Goal: Task Accomplishment & Management: Manage account settings

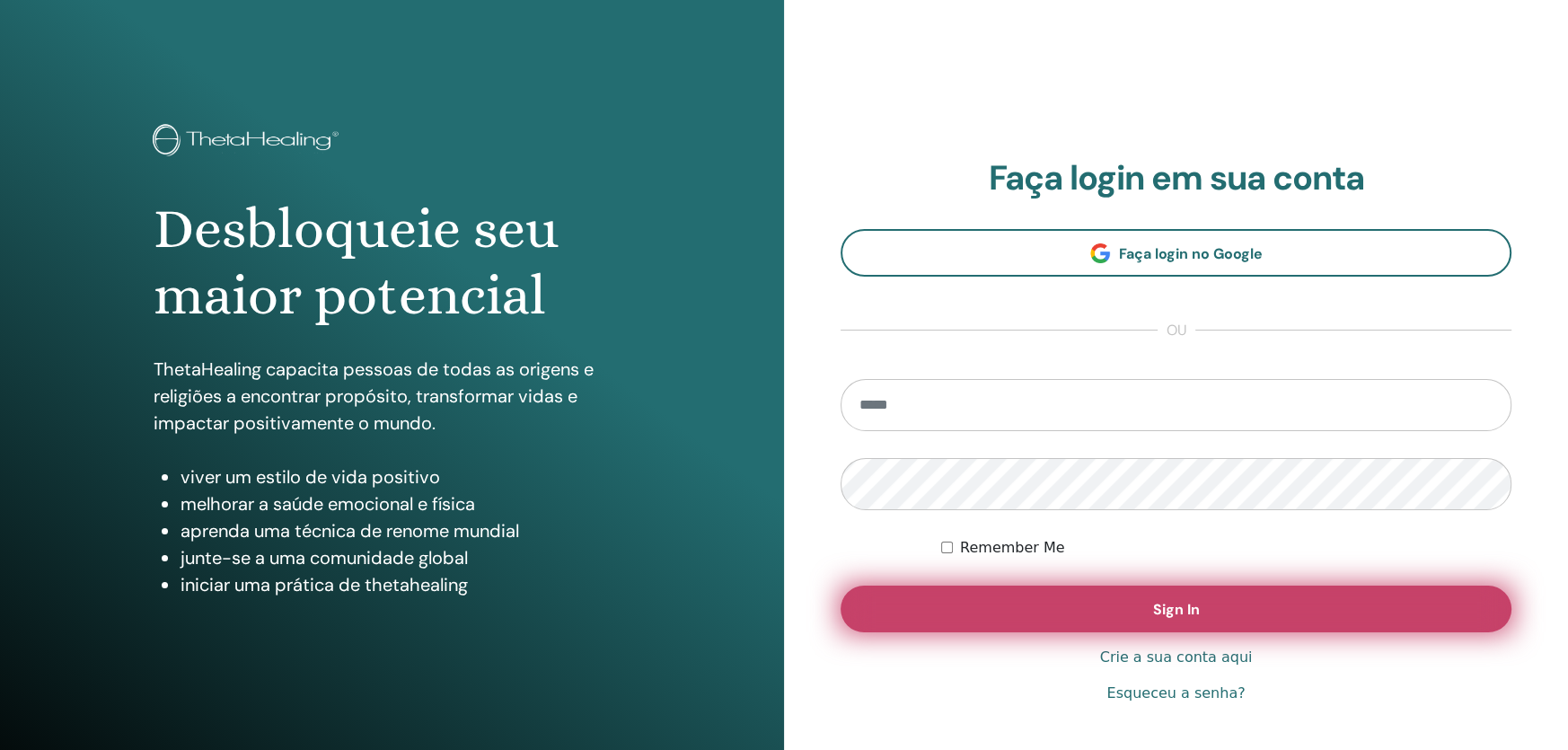
type input "**********"
click at [1046, 610] on button "Sign In" at bounding box center [1176, 608] width 671 height 47
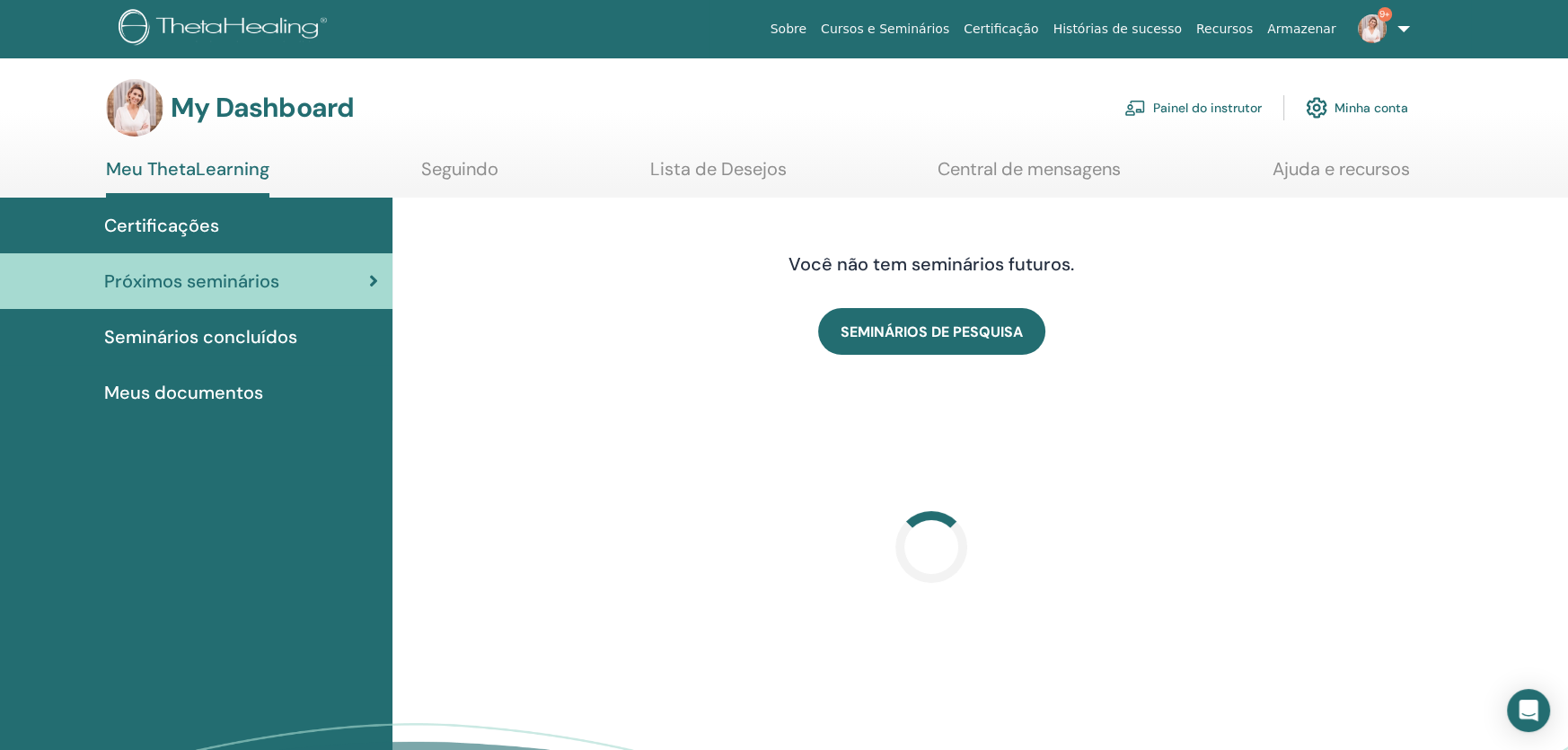
click at [1246, 103] on link "Painel do instrutor" at bounding box center [1193, 107] width 137 height 39
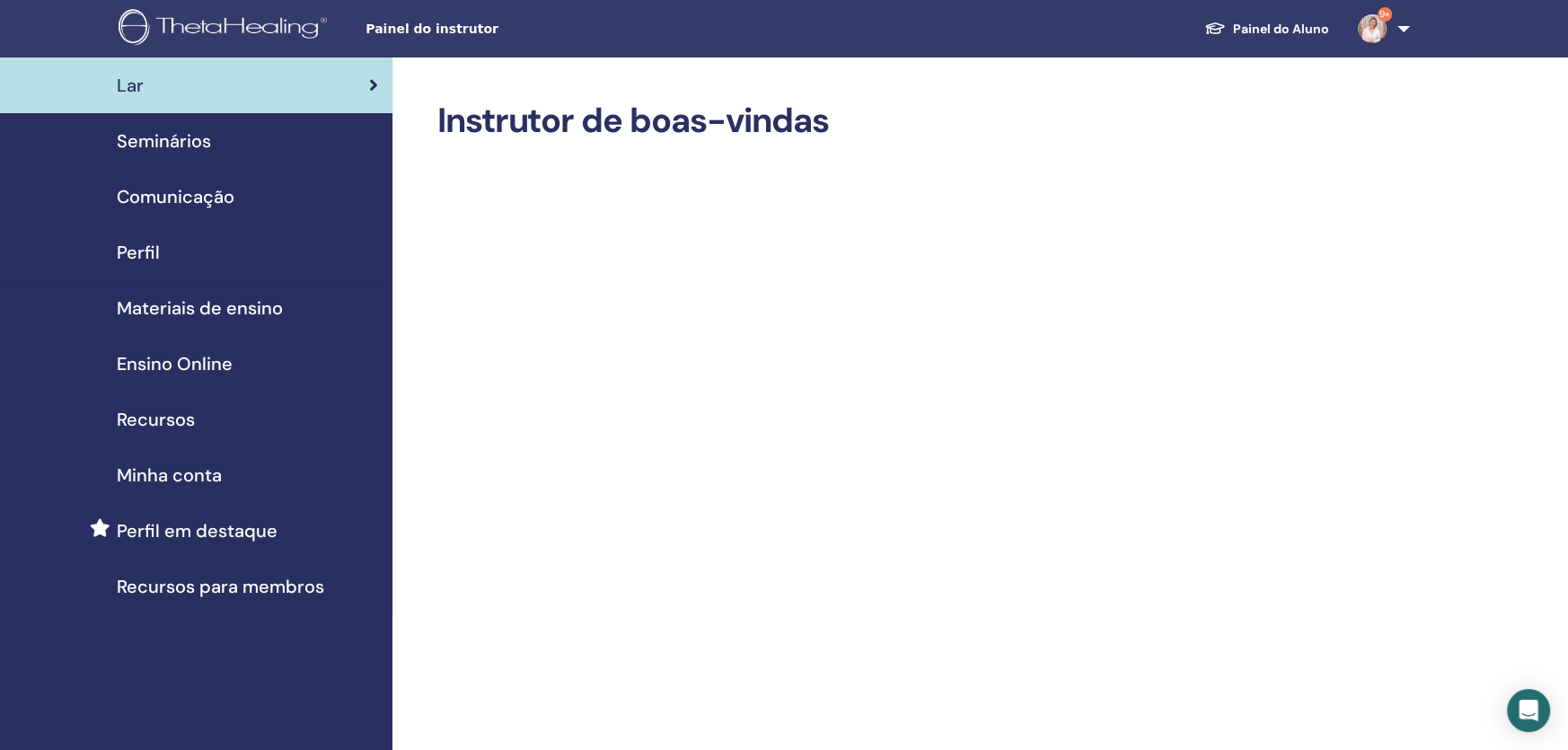
click at [229, 135] on div "Seminários" at bounding box center [197, 140] width 364 height 27
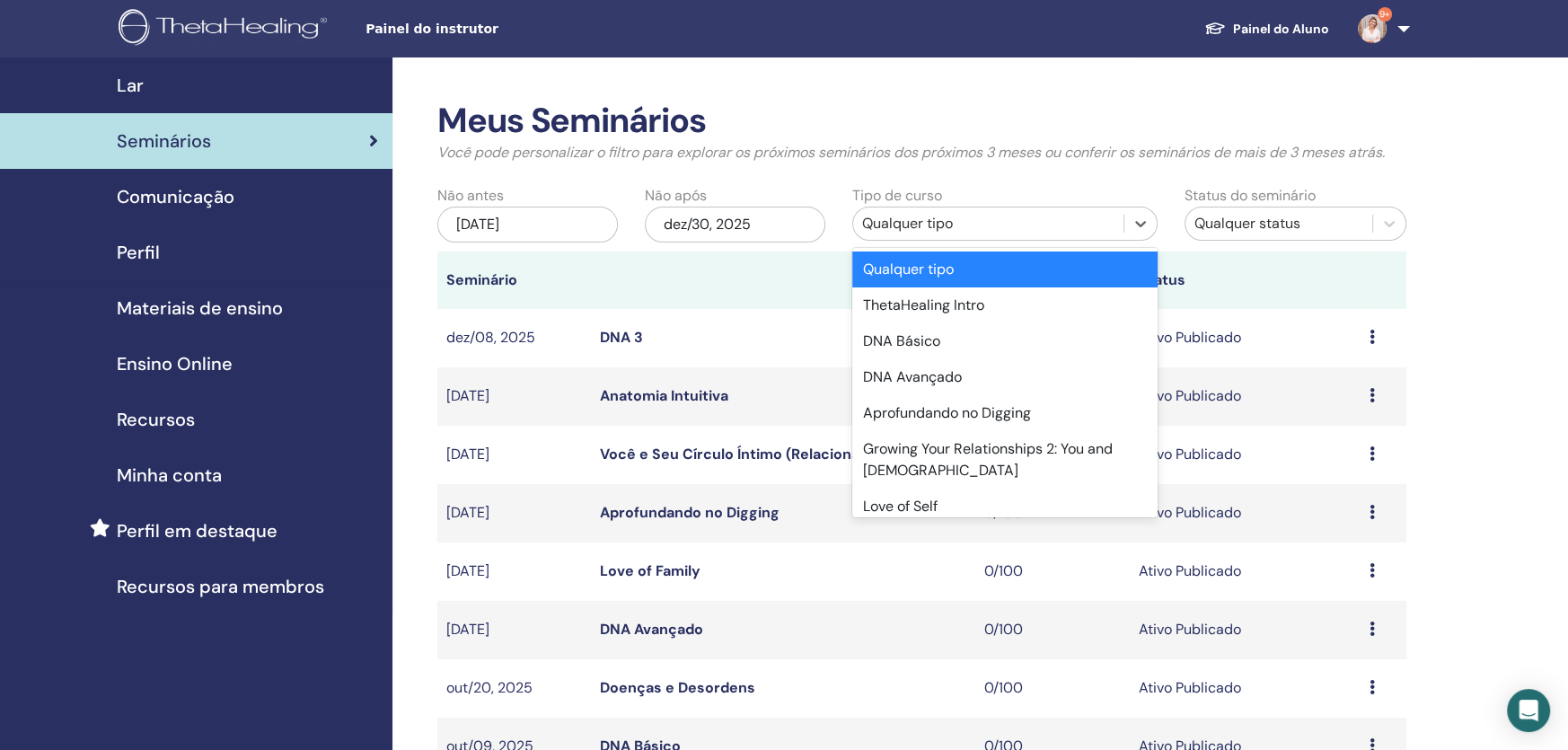
click at [988, 215] on div "Qualquer tipo" at bounding box center [988, 224] width 252 height 22
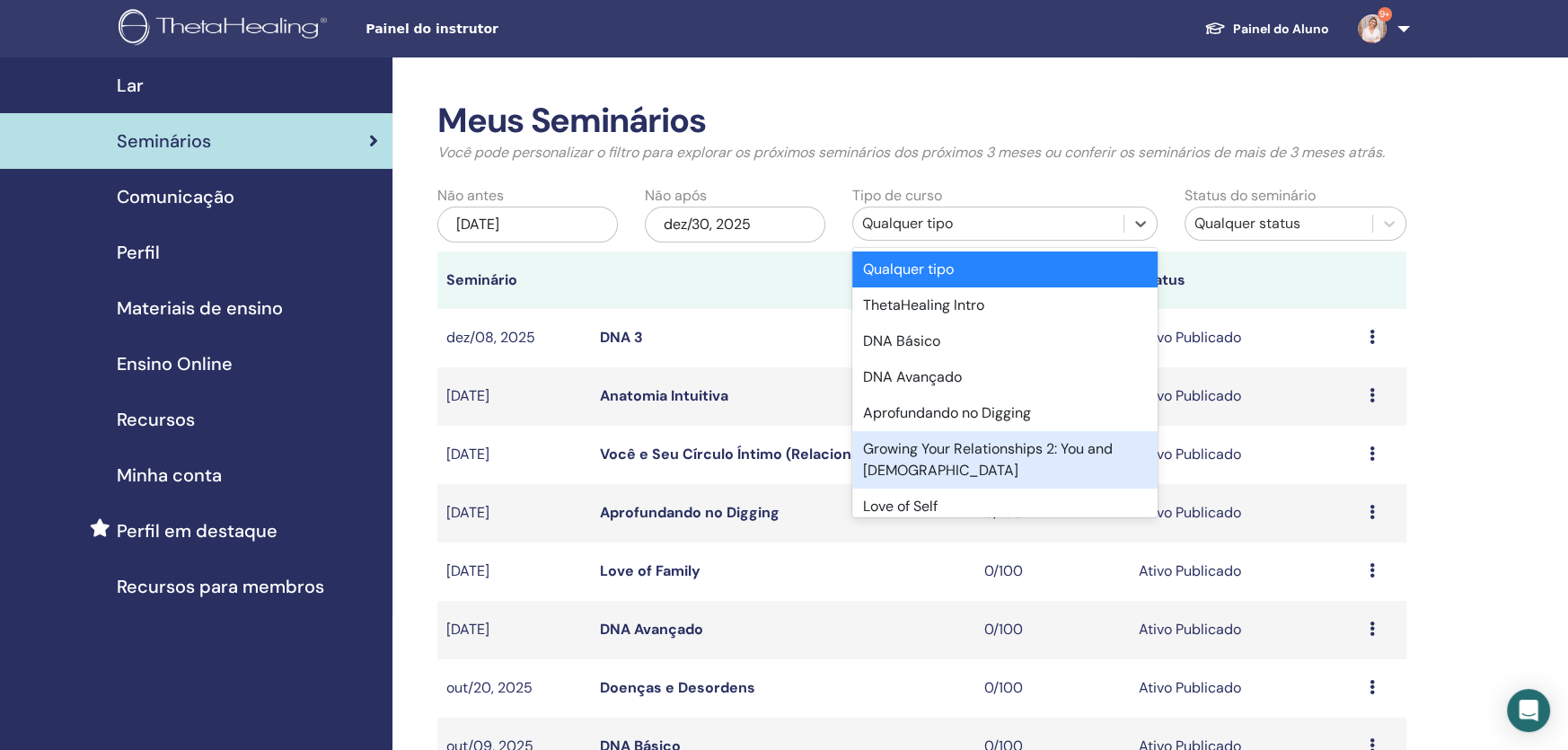
scroll to position [89, 0]
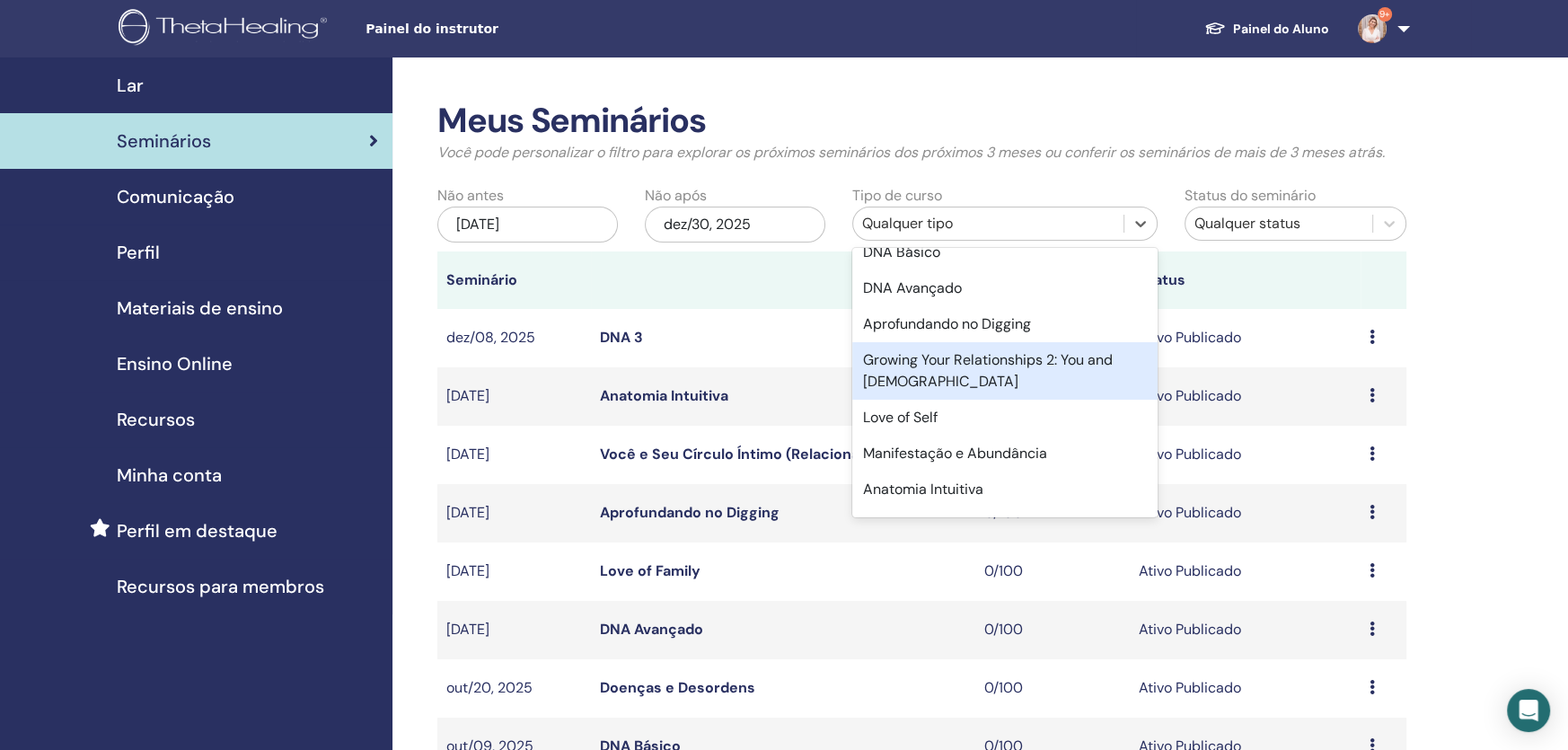
click at [997, 380] on div "Growing Your Relationships 2: You and God" at bounding box center [1005, 370] width 305 height 58
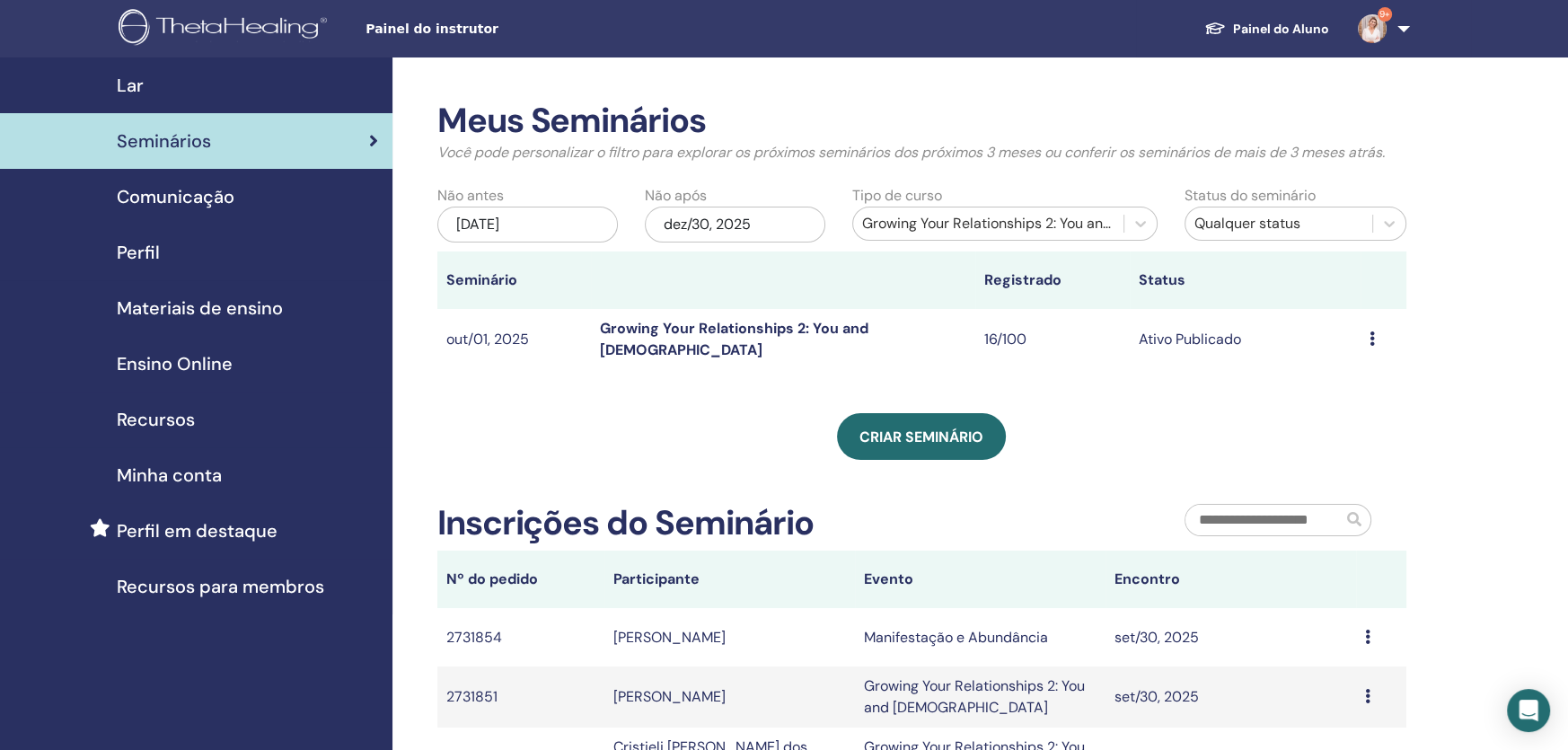
click at [578, 232] on div "jun/30, 2025" at bounding box center [527, 224] width 180 height 36
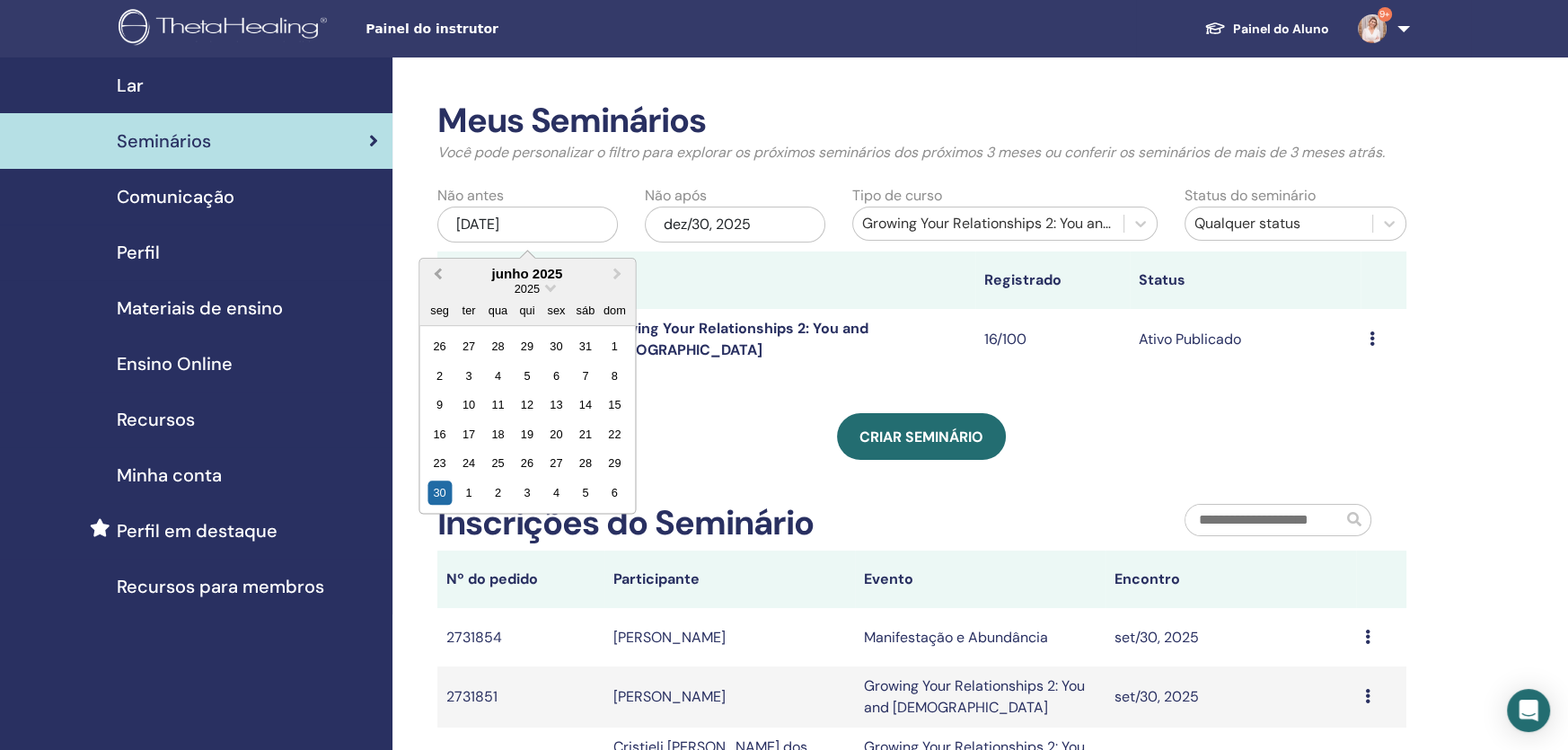
click at [437, 279] on button "Previous Month" at bounding box center [435, 274] width 28 height 28
click at [519, 465] on div "27" at bounding box center [527, 463] width 25 height 25
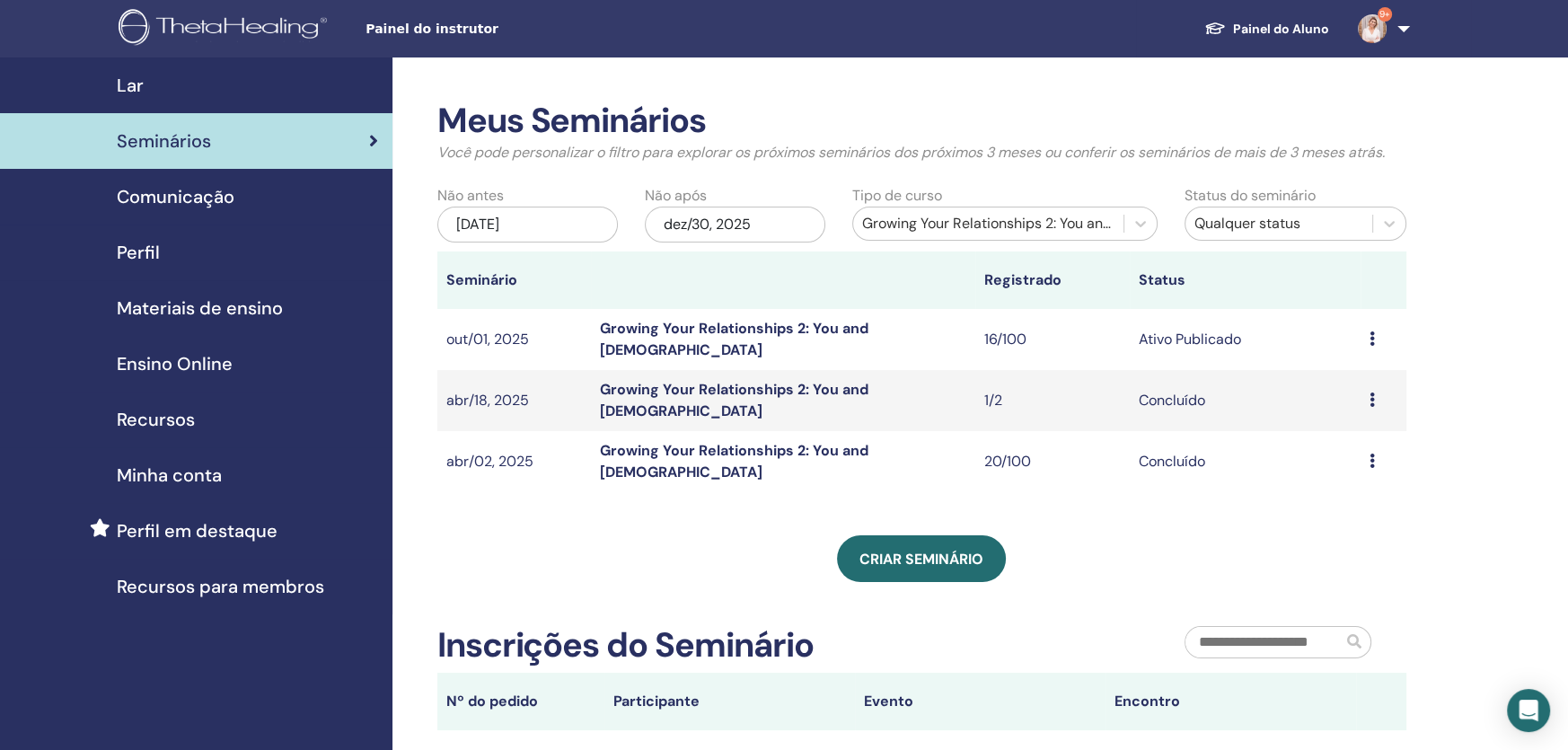
click at [1376, 390] on div "Visualizar Participantes" at bounding box center [1383, 401] width 27 height 22
click at [1350, 430] on link "Participantes" at bounding box center [1351, 431] width 88 height 19
